Goal: Information Seeking & Learning: Learn about a topic

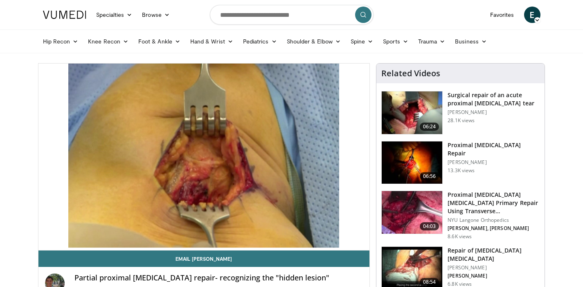
click at [538, 17] on span "E" at bounding box center [532, 15] width 16 height 16
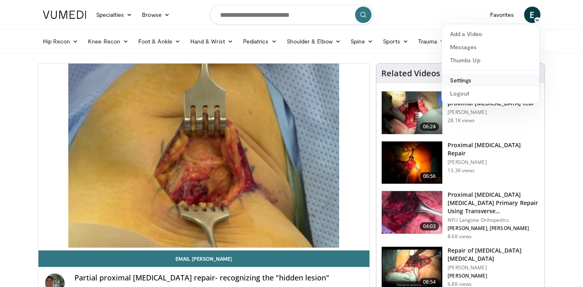
click at [475, 80] on link "Settings" at bounding box center [490, 80] width 97 height 13
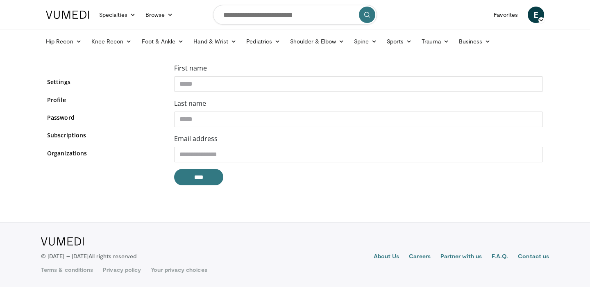
click at [217, 164] on form "**********" at bounding box center [358, 124] width 368 height 122
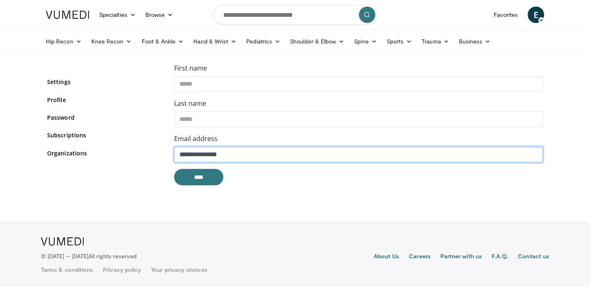
drag, startPoint x: 230, startPoint y: 158, endPoint x: 170, endPoint y: 150, distance: 59.9
click at [170, 150] on div "**********" at bounding box center [358, 127] width 381 height 129
type input "**********"
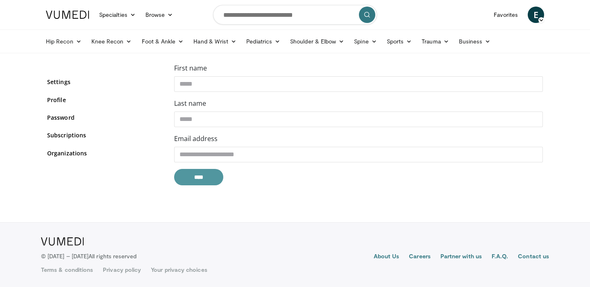
click at [201, 178] on input "****" at bounding box center [198, 177] width 49 height 16
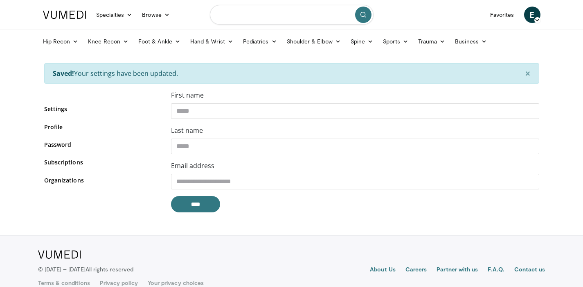
click at [241, 15] on input "Search topics, interventions" at bounding box center [292, 15] width 164 height 20
type input "**********"
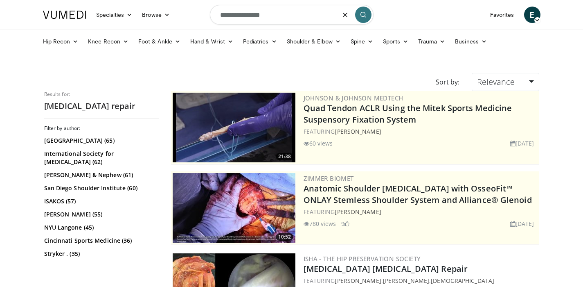
click at [276, 14] on input "**********" at bounding box center [292, 15] width 164 height 20
type input "**********"
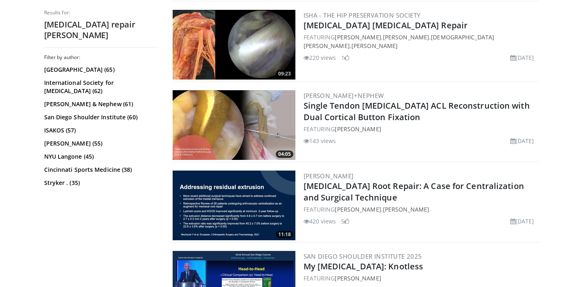
scroll to position [521, 0]
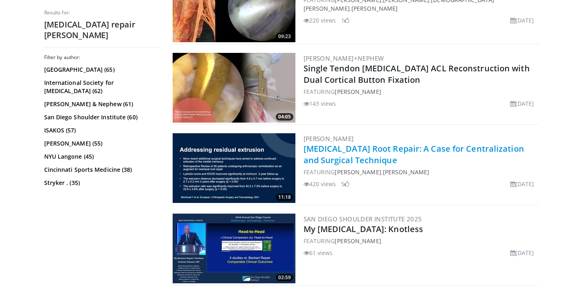
click at [314, 152] on link "Medial Meniscus Root Repair: A Case for Centralization and Surgical Technique" at bounding box center [414, 154] width 221 height 23
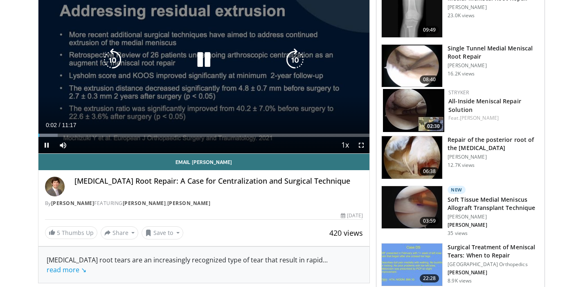
scroll to position [138, 0]
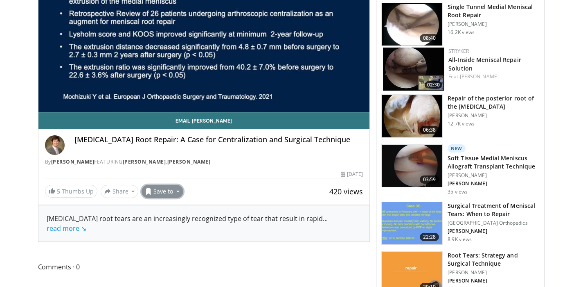
click at [171, 190] on button "Save to" at bounding box center [163, 191] width 42 height 13
click at [172, 220] on link "Sports" at bounding box center [177, 221] width 70 height 13
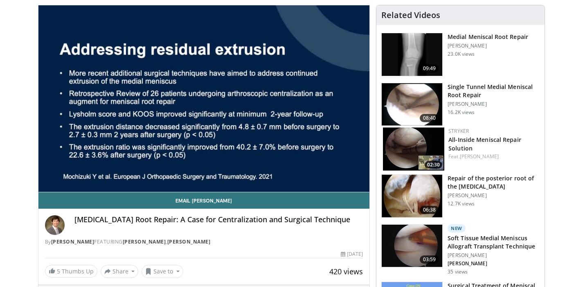
scroll to position [0, 0]
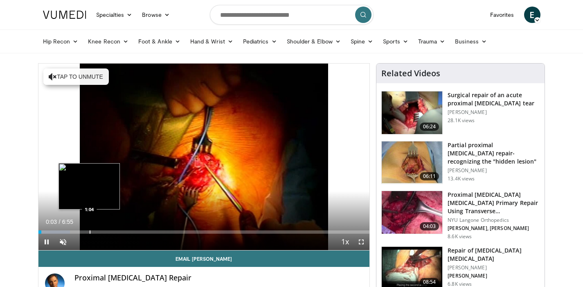
click at [90, 232] on div "Progress Bar" at bounding box center [90, 231] width 1 height 3
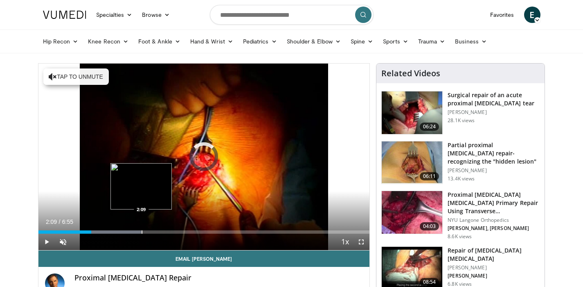
click at [142, 231] on div "Progress Bar" at bounding box center [142, 231] width 1 height 3
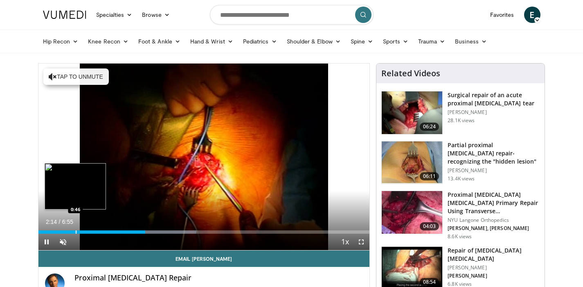
click at [73, 228] on div "Loaded : 47.71% 2:14 0:46" at bounding box center [204, 230] width 332 height 8
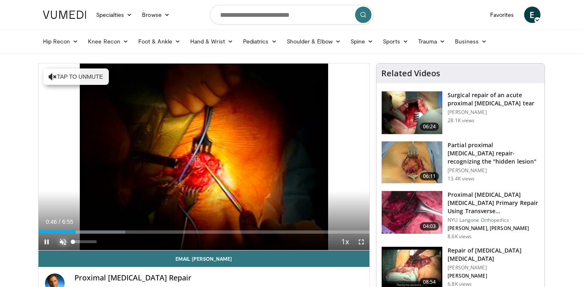
click at [63, 239] on span "Video Player" at bounding box center [63, 241] width 16 height 16
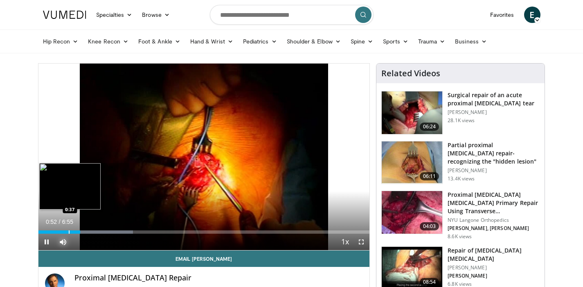
click at [69, 232] on div "Progress Bar" at bounding box center [69, 231] width 1 height 3
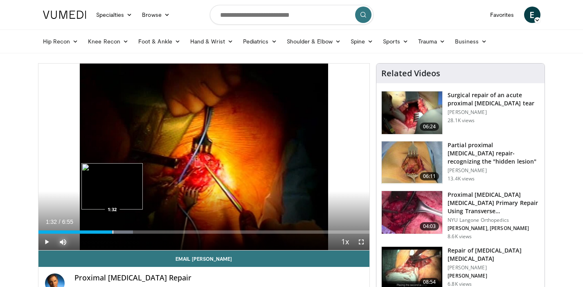
click at [112, 230] on div "Loaded : 28.62% 0:56 1:32" at bounding box center [204, 230] width 332 height 8
click at [104, 231] on div "Progress Bar" at bounding box center [104, 231] width 1 height 3
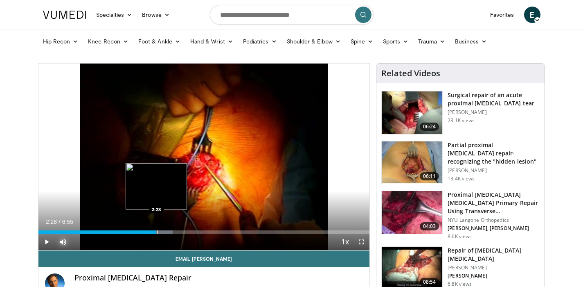
click at [157, 231] on div "Progress Bar" at bounding box center [157, 231] width 1 height 3
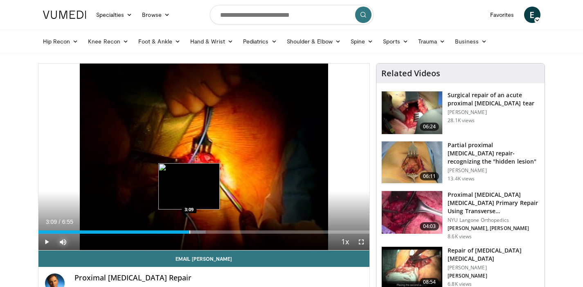
click at [190, 233] on div "Progress Bar" at bounding box center [190, 231] width 1 height 3
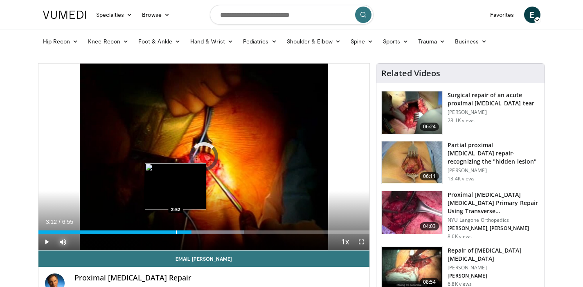
click at [176, 232] on div "Loaded : 62.03% 2:52 2:52" at bounding box center [204, 231] width 332 height 3
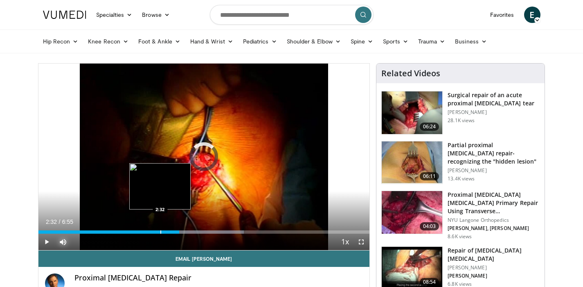
click at [161, 230] on div "Progress Bar" at bounding box center [161, 231] width 1 height 3
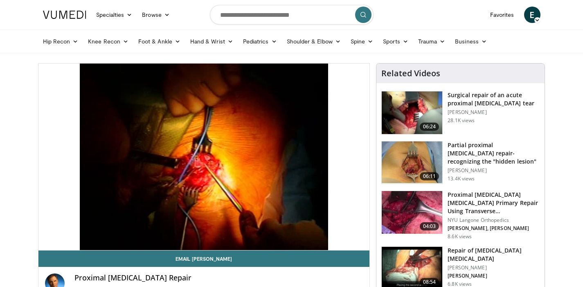
click at [468, 102] on h3 "Surgical repair of an acute proximal [MEDICAL_DATA] tear" at bounding box center [494, 99] width 92 height 16
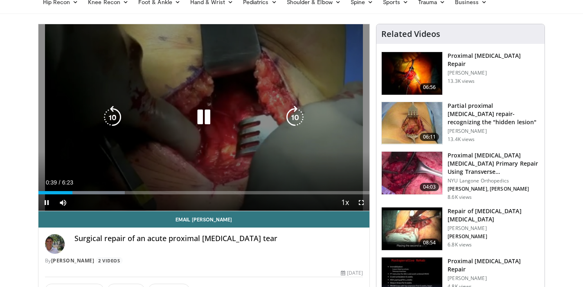
scroll to position [38, 0]
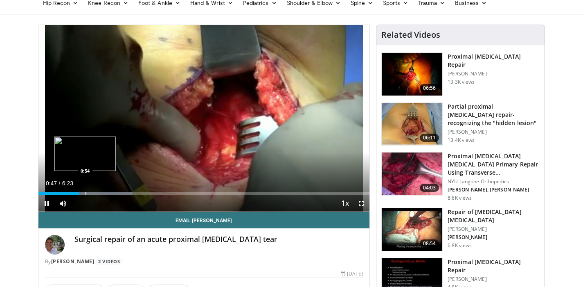
click at [86, 194] on div "Progress Bar" at bounding box center [86, 193] width 1 height 3
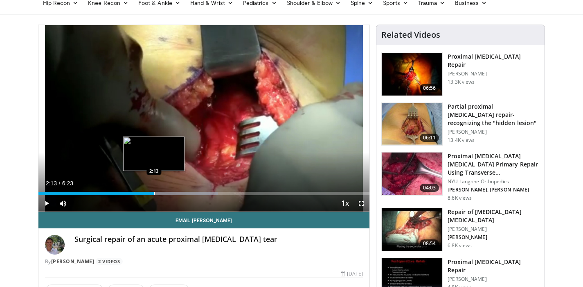
click at [154, 194] on div "Progress Bar" at bounding box center [154, 193] width 1 height 3
click at [169, 194] on div "Progress Bar" at bounding box center [169, 193] width 1 height 3
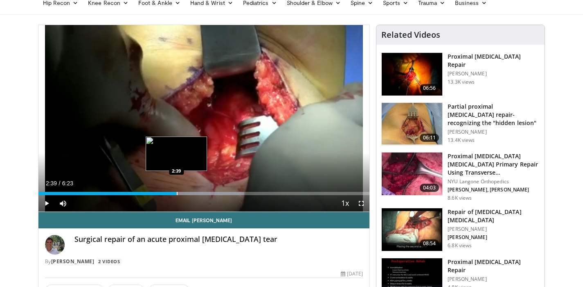
click at [176, 191] on div "Loaded : 62.08% 2:52 2:39" at bounding box center [204, 191] width 332 height 8
click at [167, 192] on div "Progress Bar" at bounding box center [167, 193] width 1 height 3
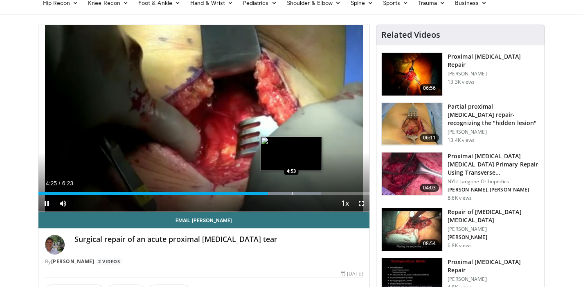
click at [292, 192] on div "Progress Bar" at bounding box center [292, 193] width 1 height 3
click at [278, 194] on div "Progress Bar" at bounding box center [278, 193] width 1 height 3
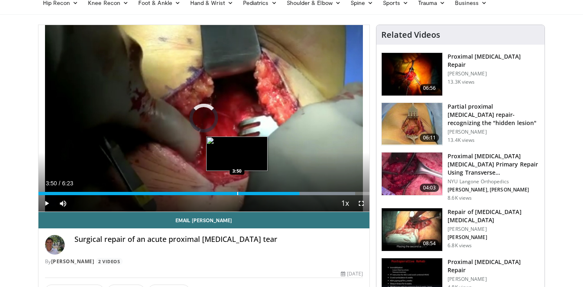
click at [237, 192] on div "Progress Bar" at bounding box center [237, 193] width 1 height 3
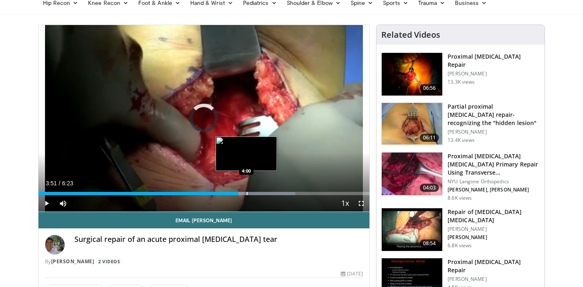
click at [247, 192] on div "Progress Bar" at bounding box center [247, 193] width 1 height 3
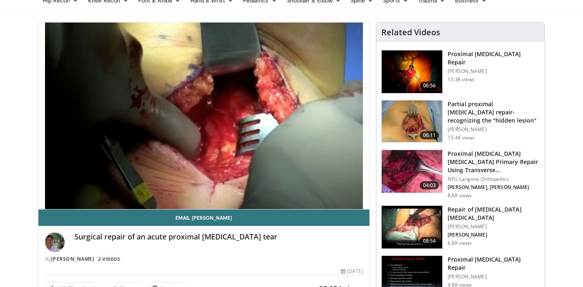
scroll to position [40, 0]
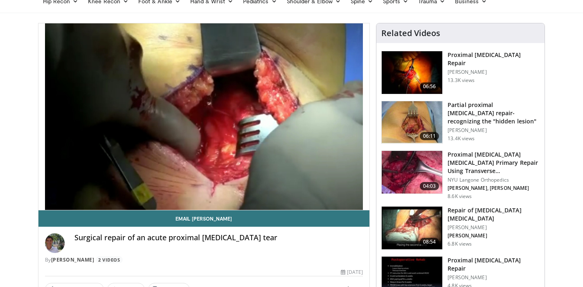
click at [408, 175] on img at bounding box center [412, 172] width 61 height 43
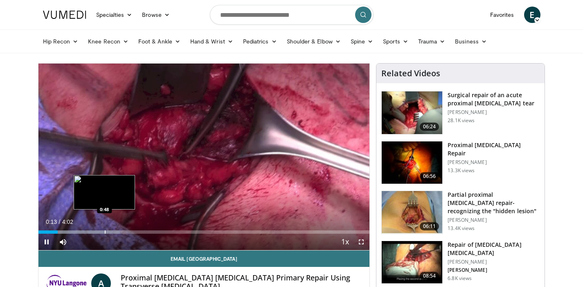
click at [105, 232] on div "Progress Bar" at bounding box center [105, 231] width 1 height 3
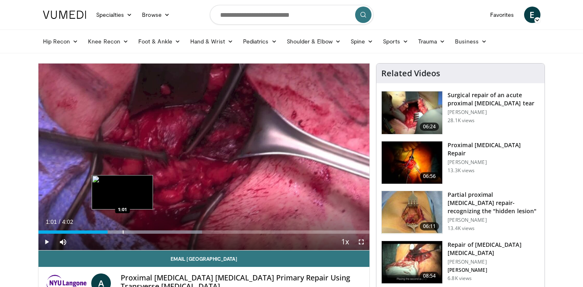
click at [122, 229] on div "Loaded : 49.41% 0:50 1:01" at bounding box center [204, 230] width 332 height 8
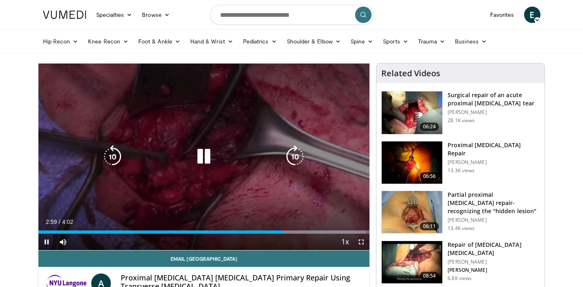
click at [204, 162] on icon "Video Player" at bounding box center [203, 156] width 23 height 23
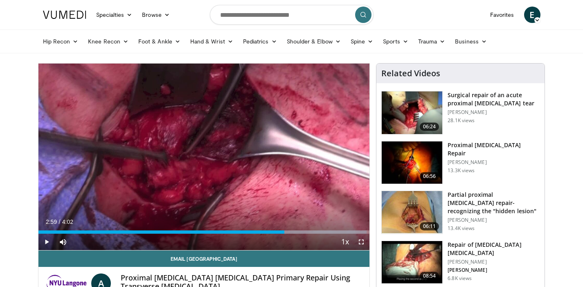
click at [419, 262] on img at bounding box center [412, 262] width 61 height 43
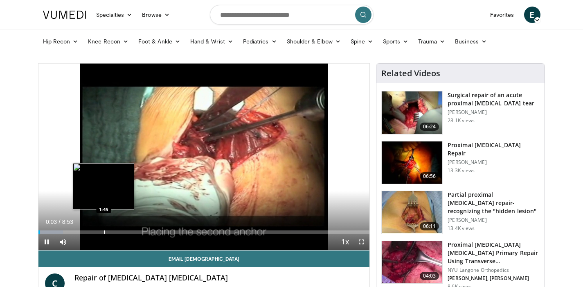
click at [104, 232] on div "Progress Bar" at bounding box center [104, 231] width 1 height 3
